Goal: Task Accomplishment & Management: Manage account settings

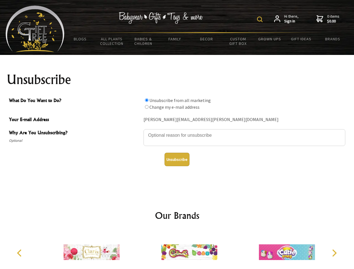
click at [260, 19] on img at bounding box center [260, 20] width 6 height 6
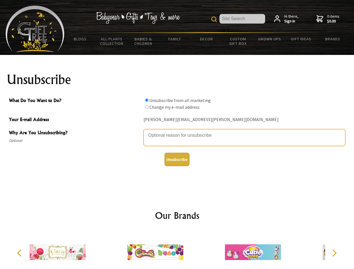
click at [177, 131] on textarea "Why Are You Unsubscribing?" at bounding box center [244, 137] width 202 height 17
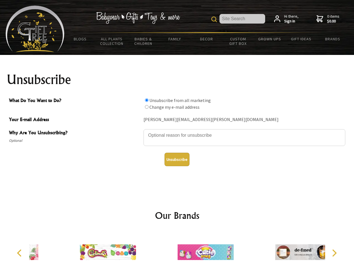
click at [146, 100] on input "What Do You Want to Do?" at bounding box center [147, 100] width 4 height 4
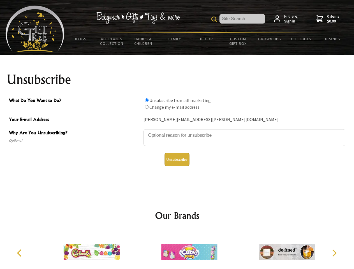
click at [146, 107] on input "What Do You Want to Do?" at bounding box center [147, 107] width 4 height 4
radio input "true"
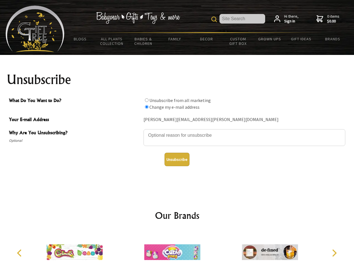
click at [177, 159] on button "Unsubscribe" at bounding box center [176, 159] width 25 height 13
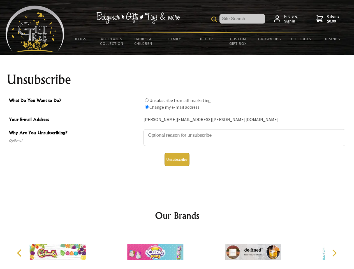
click at [20, 253] on icon "Previous" at bounding box center [19, 252] width 7 height 7
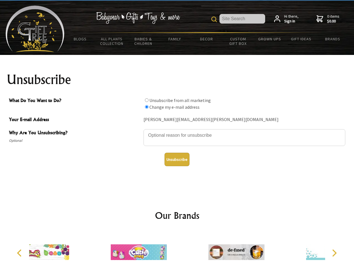
click at [334, 253] on icon "Next" at bounding box center [333, 252] width 7 height 7
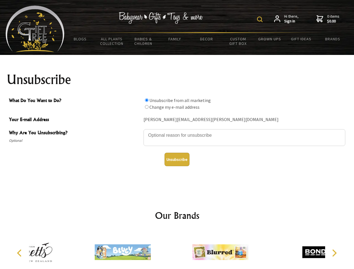
click at [260, 19] on img at bounding box center [260, 20] width 6 height 6
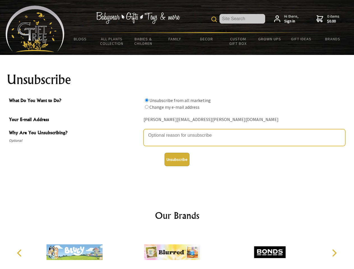
click at [177, 131] on textarea "Why Are You Unsubscribing?" at bounding box center [244, 137] width 202 height 17
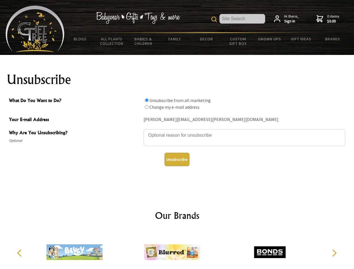
click at [146, 100] on input "What Do You Want to Do?" at bounding box center [147, 100] width 4 height 4
click at [146, 107] on input "What Do You Want to Do?" at bounding box center [147, 107] width 4 height 4
radio input "true"
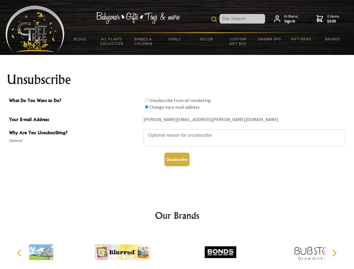
click at [177, 159] on button "Unsubscribe" at bounding box center [176, 159] width 25 height 13
click at [192, 250] on img at bounding box center [220, 252] width 56 height 42
click at [20, 253] on icon "Previous" at bounding box center [19, 252] width 7 height 7
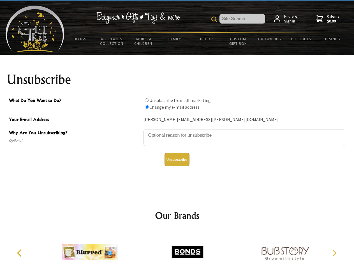
click at [334, 253] on icon "Next" at bounding box center [333, 252] width 7 height 7
